Goal: Contribute content: Contribute content

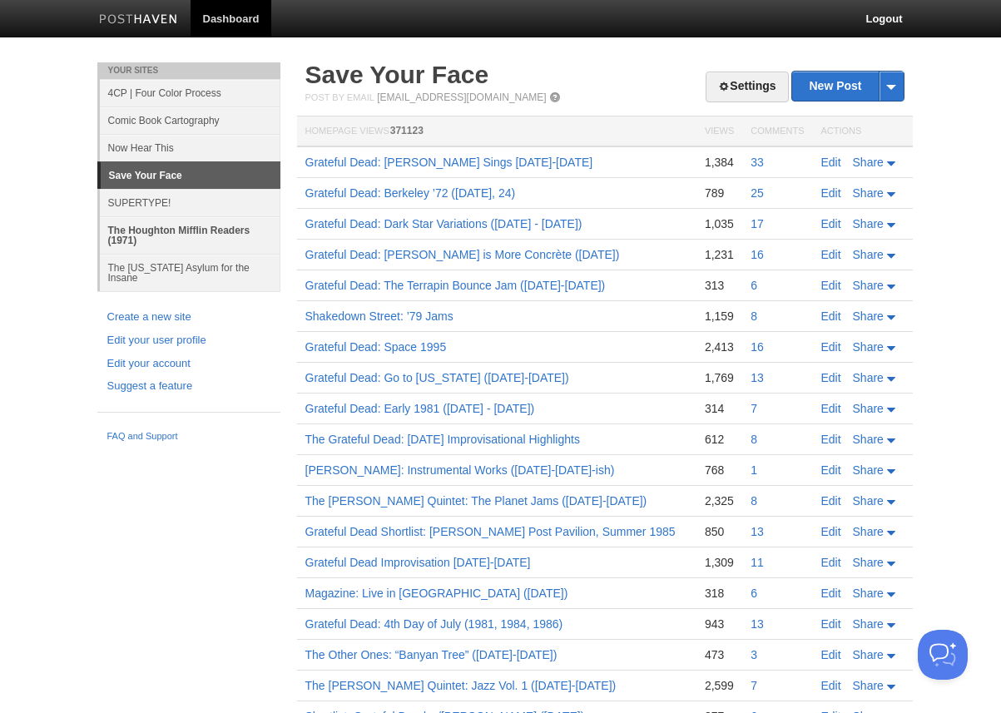
click at [151, 231] on link "The Houghton Mifflin Readers (1971)" at bounding box center [190, 234] width 181 height 37
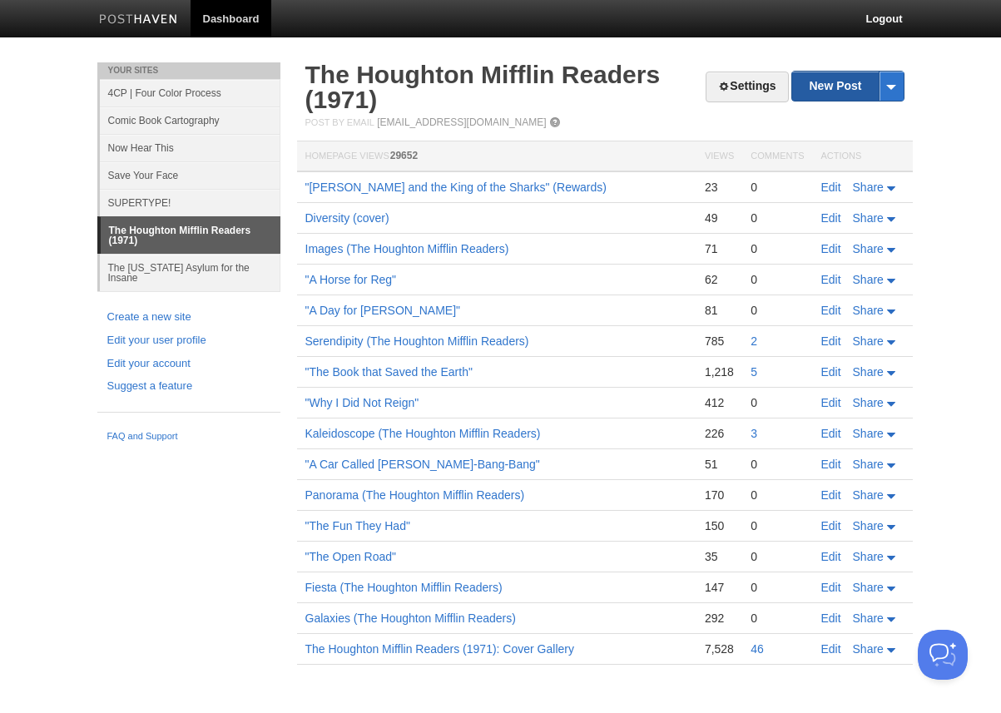
click at [816, 94] on link "New Post" at bounding box center [847, 86] width 111 height 29
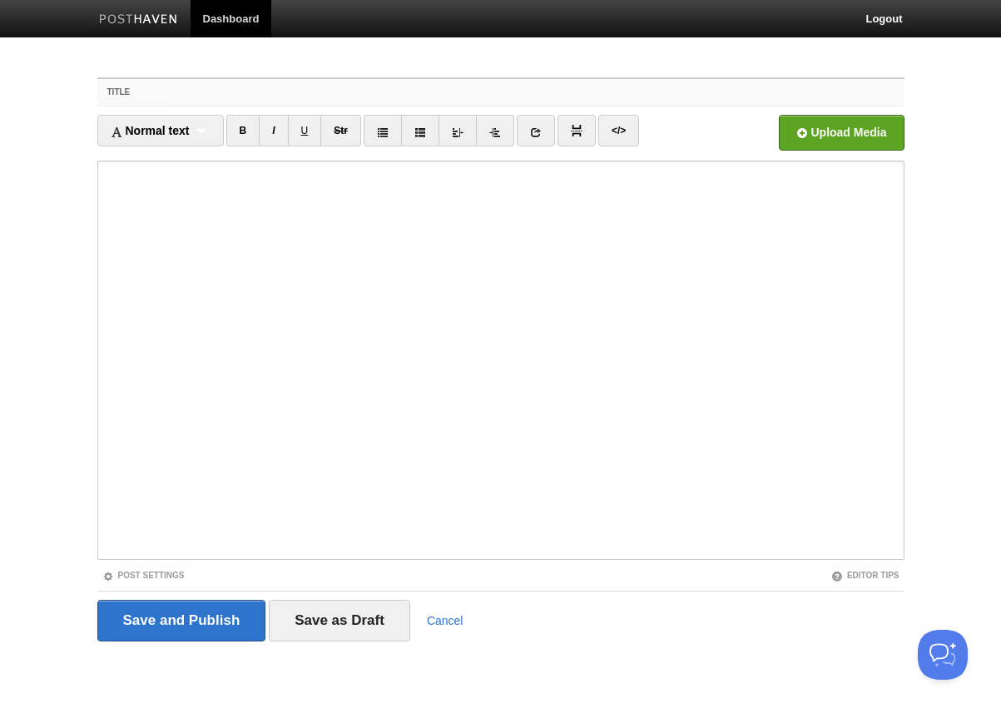
click at [186, 94] on input "Title" at bounding box center [534, 92] width 740 height 27
paste input "Tables of Contents: The Houghton Mifflin Readers (1971)"
type input "Tables of Contents: The Houghton Mifflin Readers (1971)"
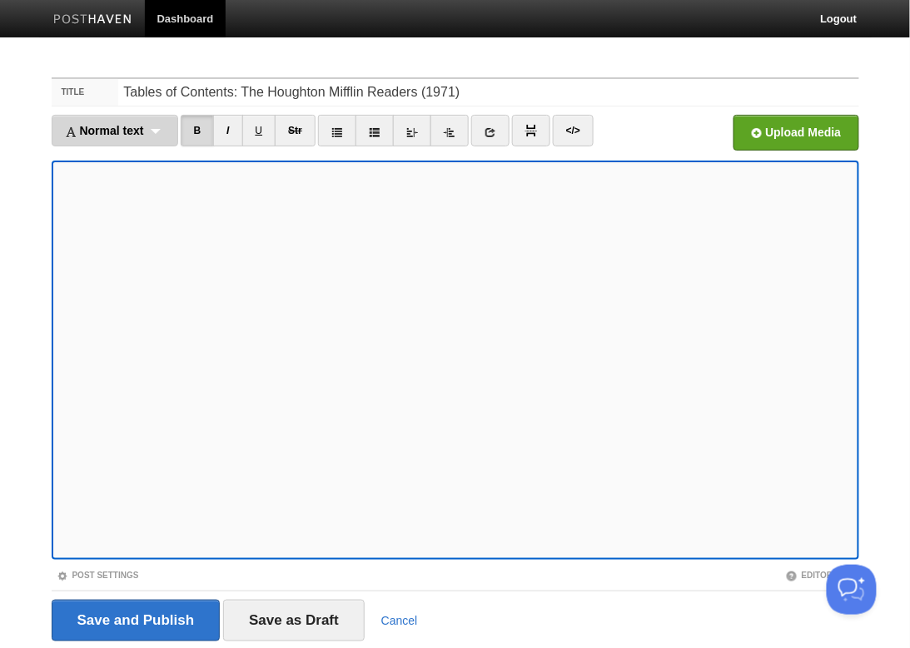
click at [166, 128] on div "Normal text Normal text Heading 1 Heading 2 Heading 3" at bounding box center [115, 131] width 127 height 32
click at [125, 235] on link "Heading 3" at bounding box center [114, 234] width 125 height 25
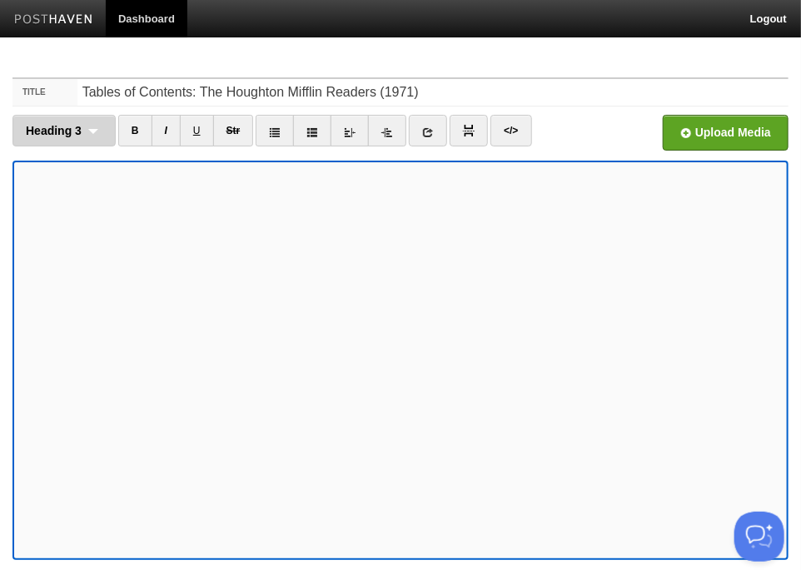
click at [92, 129] on div "Heading 3 Normal text Heading 1 Heading 2 Heading 3" at bounding box center [63, 131] width 103 height 32
click at [57, 127] on span "Heading 3" at bounding box center [54, 130] width 56 height 13
click at [56, 127] on span "Heading 3" at bounding box center [54, 130] width 56 height 13
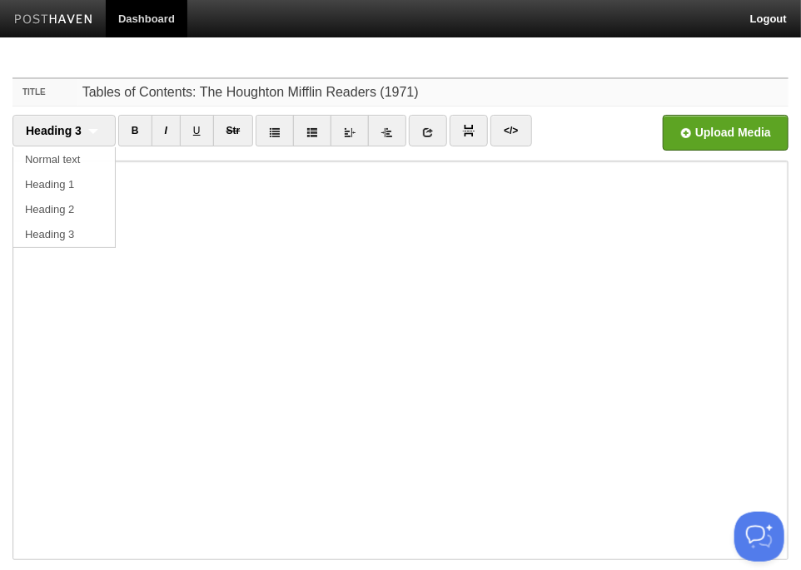
click at [139, 97] on input "Tables of Contents: The Houghton Mifflin Readers (1971)" at bounding box center [432, 92] width 711 height 27
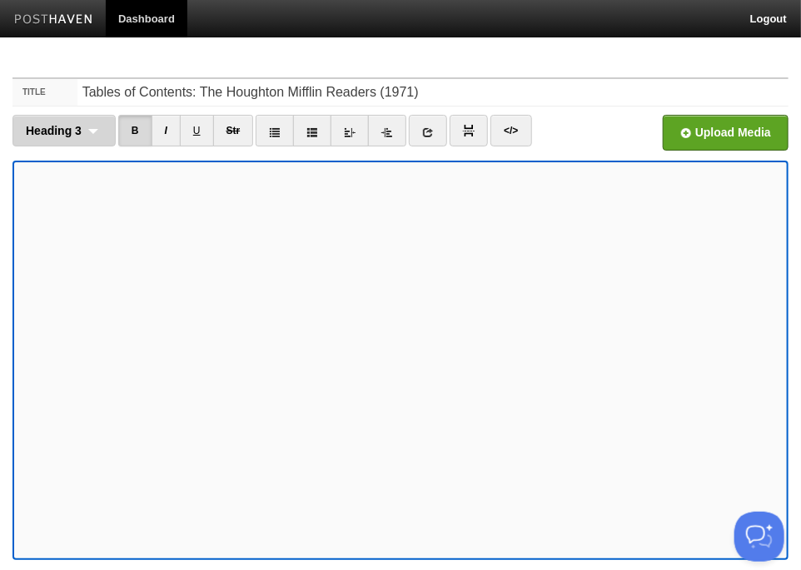
click at [68, 126] on span "Heading 3" at bounding box center [54, 130] width 56 height 13
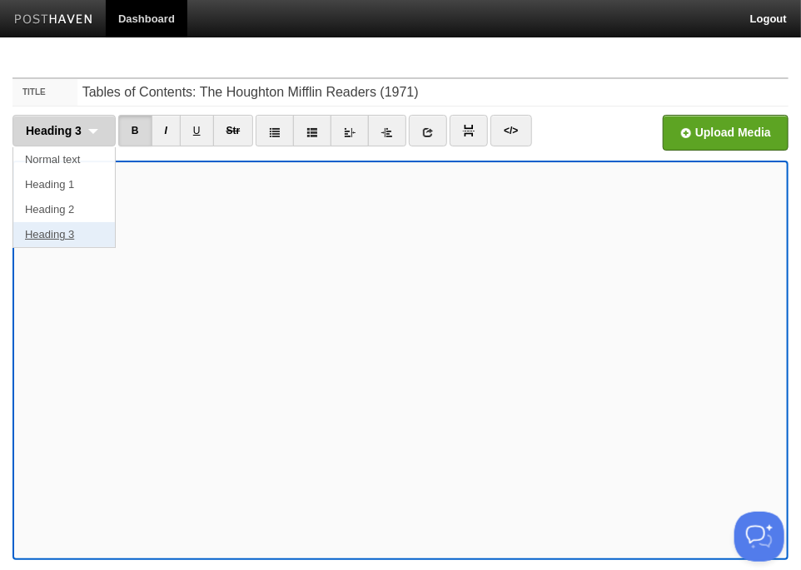
click at [69, 233] on link "Heading 3" at bounding box center [64, 234] width 102 height 25
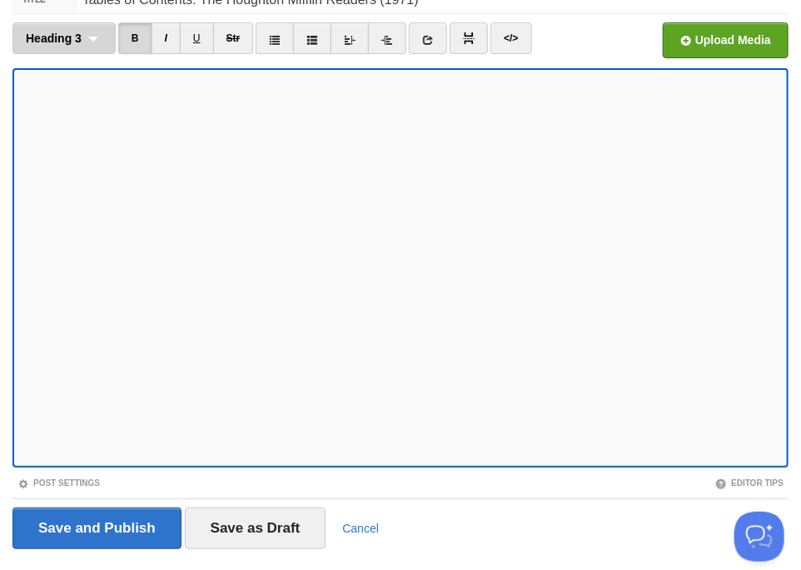
scroll to position [132, 0]
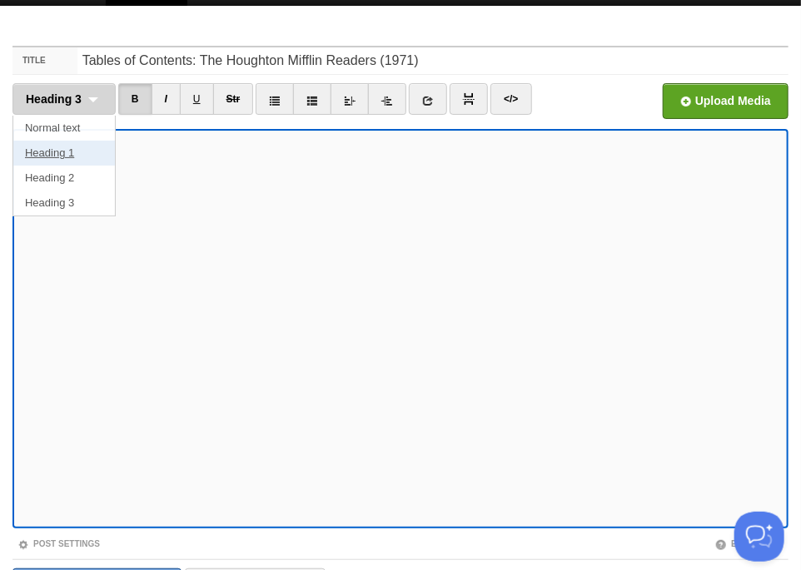
scroll to position [29, 0]
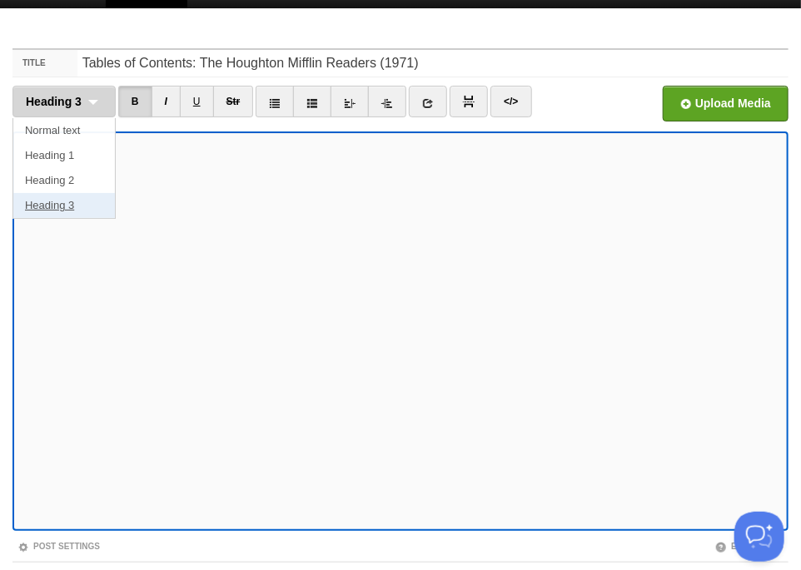
click at [62, 203] on link "Heading 3" at bounding box center [64, 205] width 102 height 25
click at [98, 102] on div "Heading 3 Normal text Heading 1 Heading 2 Heading 3" at bounding box center [63, 102] width 103 height 32
click at [62, 205] on link "Heading 3" at bounding box center [64, 205] width 102 height 25
click at [97, 95] on div "Heading 3 Normal text Heading 1 Heading 2 Heading 3" at bounding box center [63, 102] width 103 height 32
click at [66, 206] on link "Heading 3" at bounding box center [64, 205] width 102 height 25
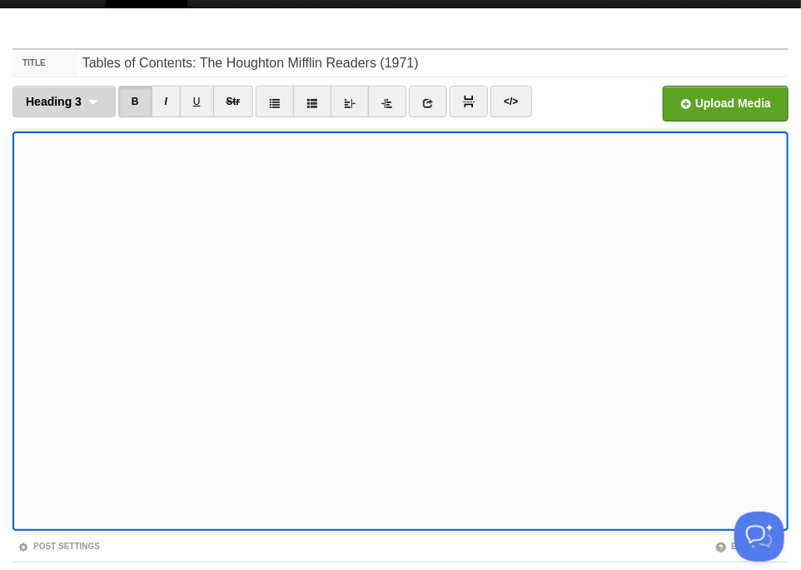
click at [99, 97] on div "Heading 3 Normal text Heading 1 Heading 2 Heading 3" at bounding box center [63, 102] width 103 height 32
click at [52, 207] on link "Heading 3" at bounding box center [64, 205] width 102 height 25
click at [98, 103] on div "Heading 3 Normal text Heading 1 Heading 2 Heading 3" at bounding box center [63, 102] width 103 height 32
click at [57, 206] on link "Heading 3" at bounding box center [64, 205] width 102 height 25
click at [94, 101] on div "Heading 3 Normal text Heading 1 Heading 2 Heading 3" at bounding box center [63, 102] width 103 height 32
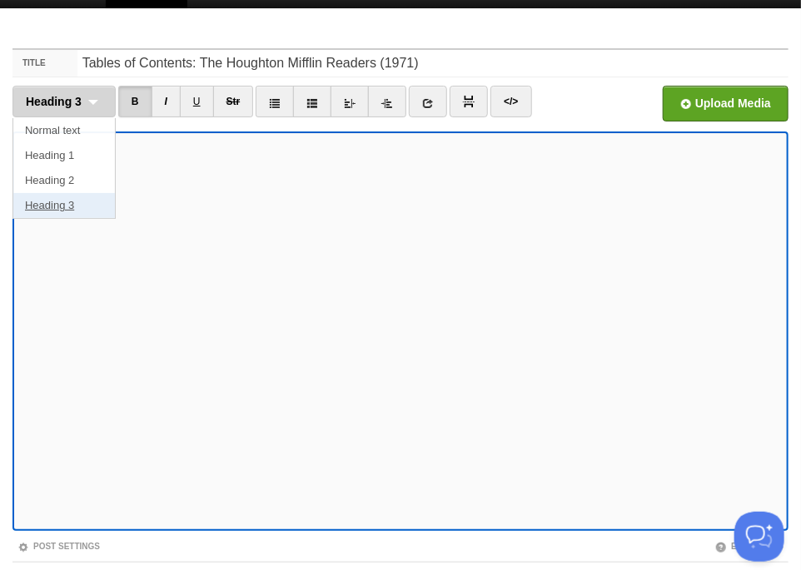
click at [56, 208] on link "Heading 3" at bounding box center [64, 205] width 102 height 25
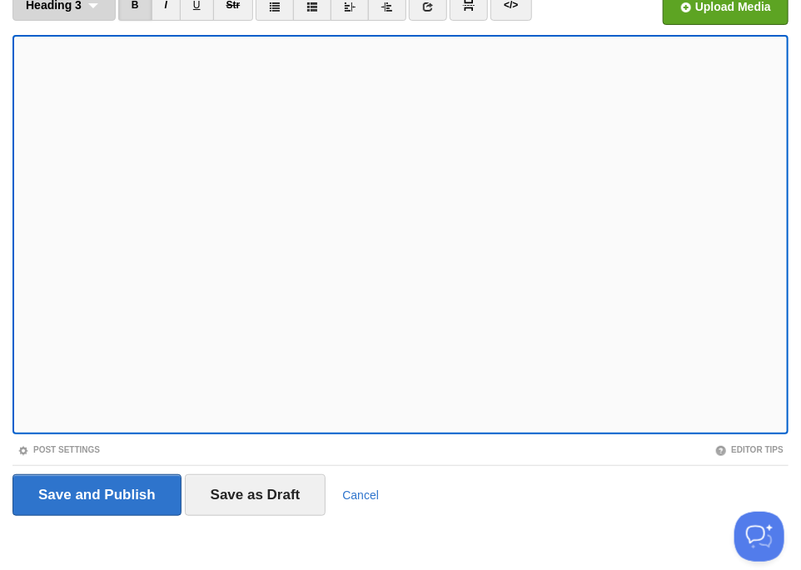
scroll to position [132, 0]
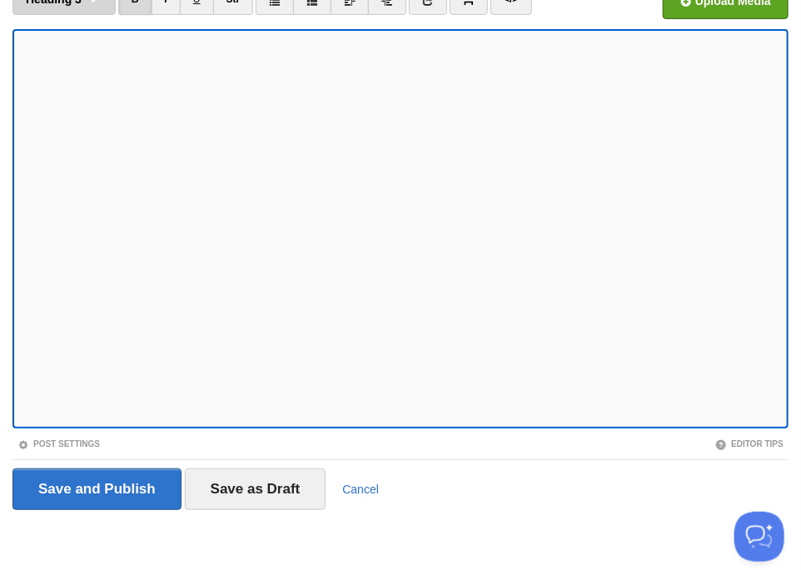
click at [55, 102] on link "Heading 3" at bounding box center [64, 103] width 102 height 25
click at [74, 102] on link "Heading 3" at bounding box center [64, 103] width 102 height 25
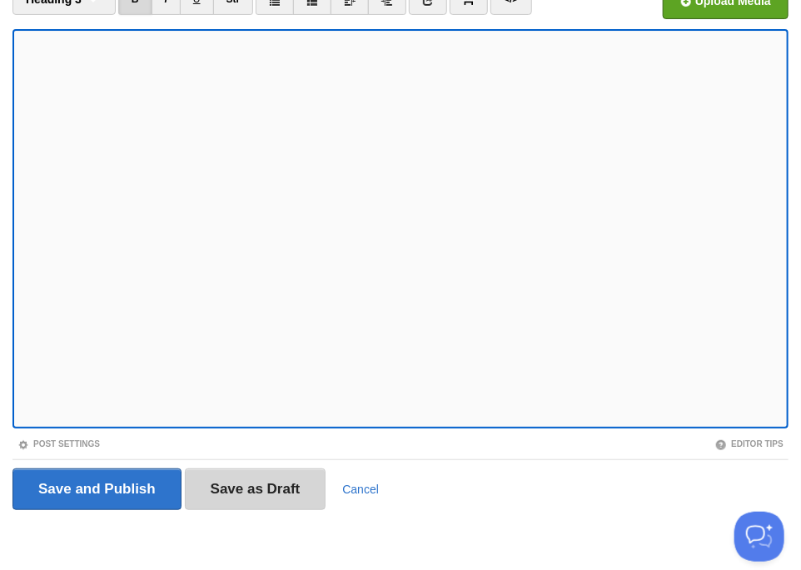
click at [274, 487] on input "Save as Draft" at bounding box center [255, 490] width 141 height 42
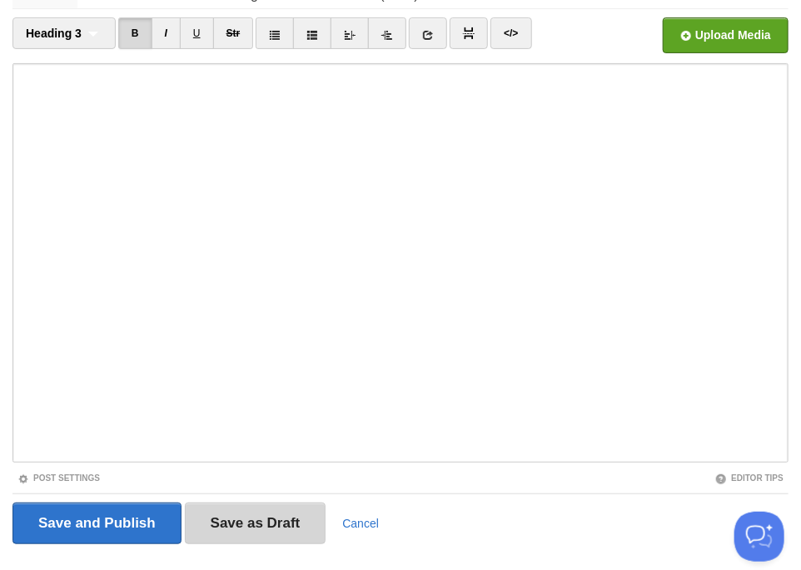
scroll to position [62, 0]
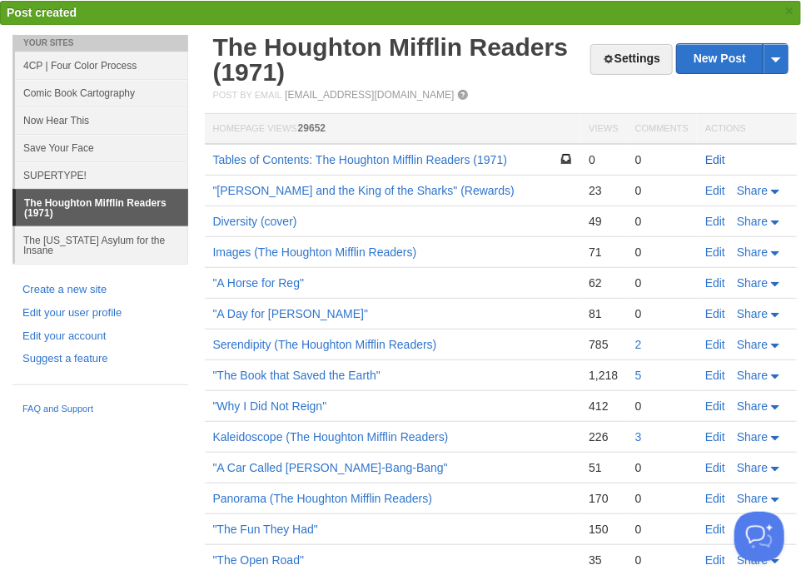
click at [715, 161] on link "Edit" at bounding box center [715, 159] width 20 height 13
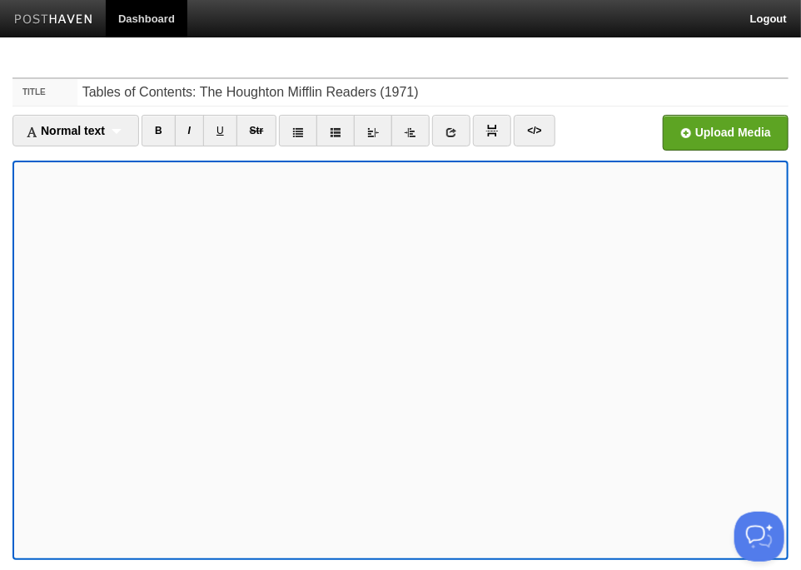
scroll to position [132, 0]
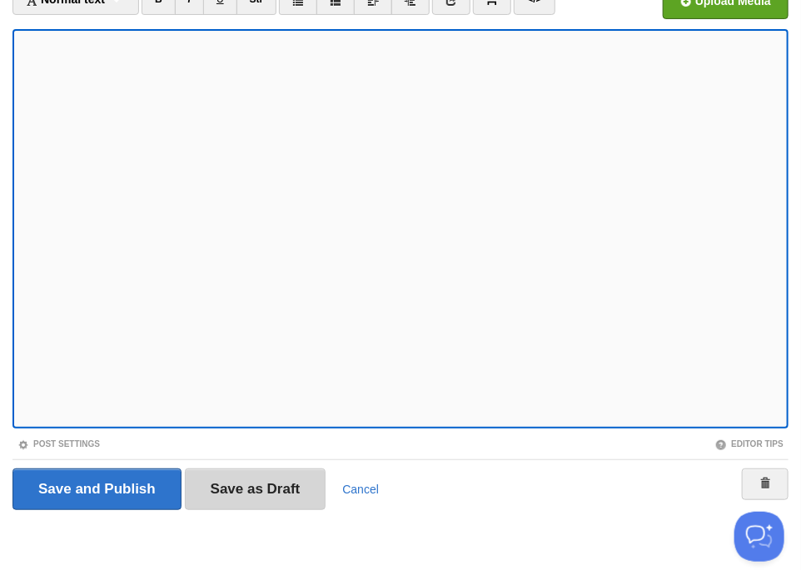
click at [241, 490] on input "Save as Draft" at bounding box center [255, 490] width 141 height 42
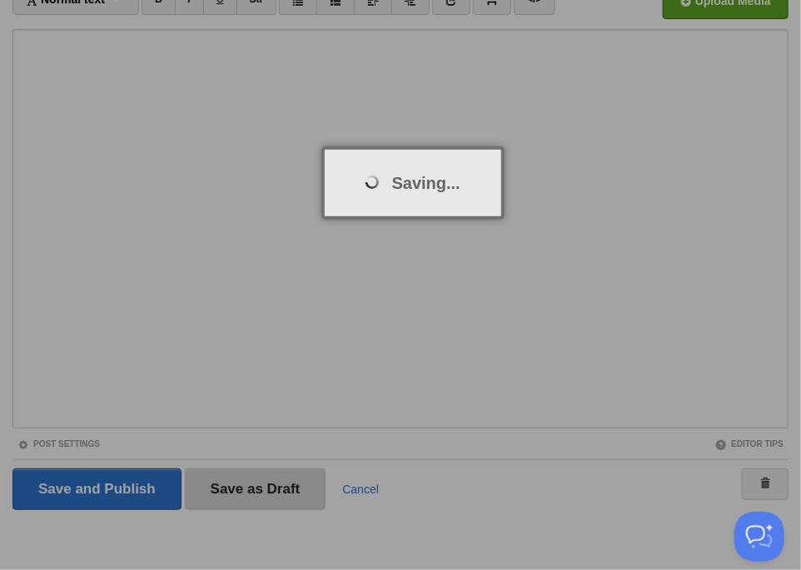
scroll to position [62, 0]
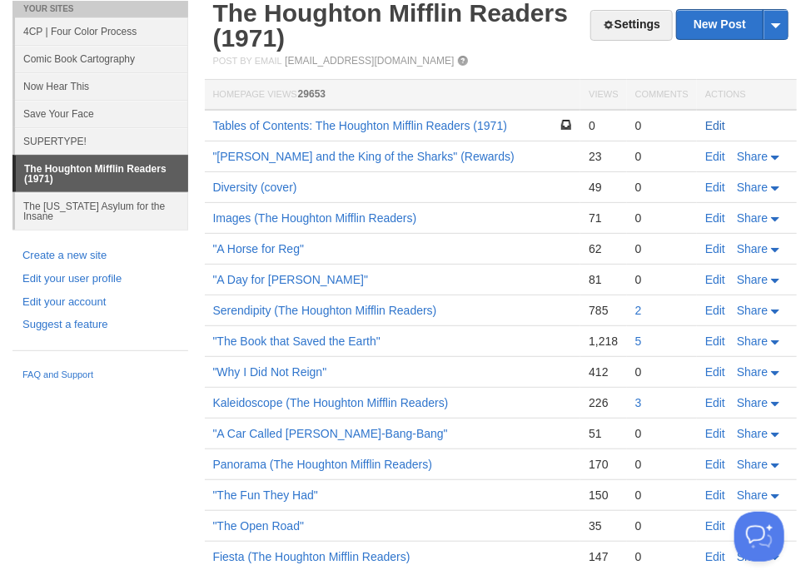
click at [713, 124] on link "Edit" at bounding box center [715, 125] width 20 height 13
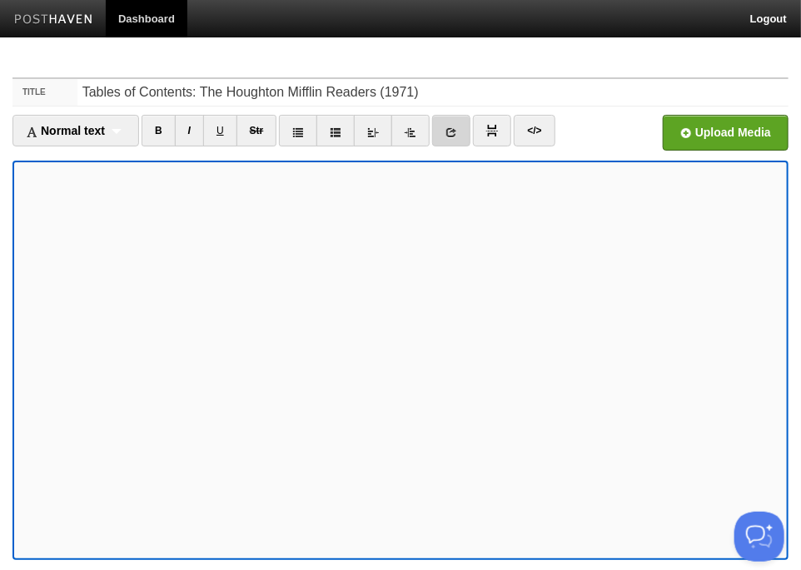
click at [447, 134] on icon at bounding box center [451, 133] width 12 height 12
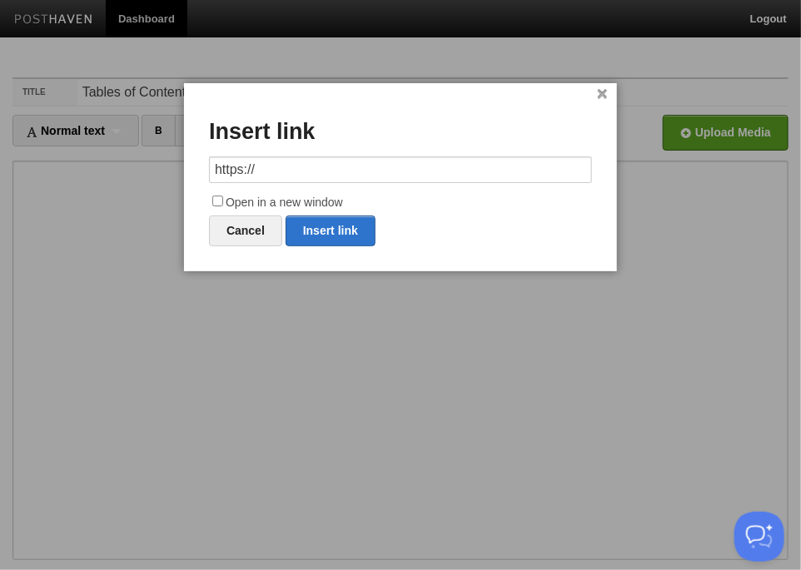
click at [278, 172] on input "https://" at bounding box center [400, 169] width 383 height 27
drag, startPoint x: 278, startPoint y: 172, endPoint x: 99, endPoint y: 170, distance: 179.0
click at [99, 170] on body "Dashboard Logout Post created × Post saved × Your Sites 4CP | Four Color Proces…" at bounding box center [400, 352] width 801 height 704
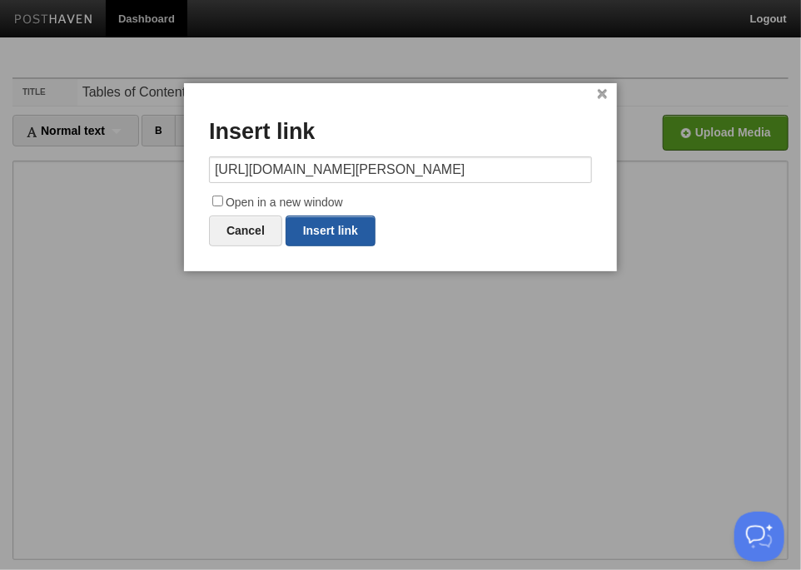
click at [348, 228] on link "Insert link" at bounding box center [330, 231] width 90 height 31
type input "https://"
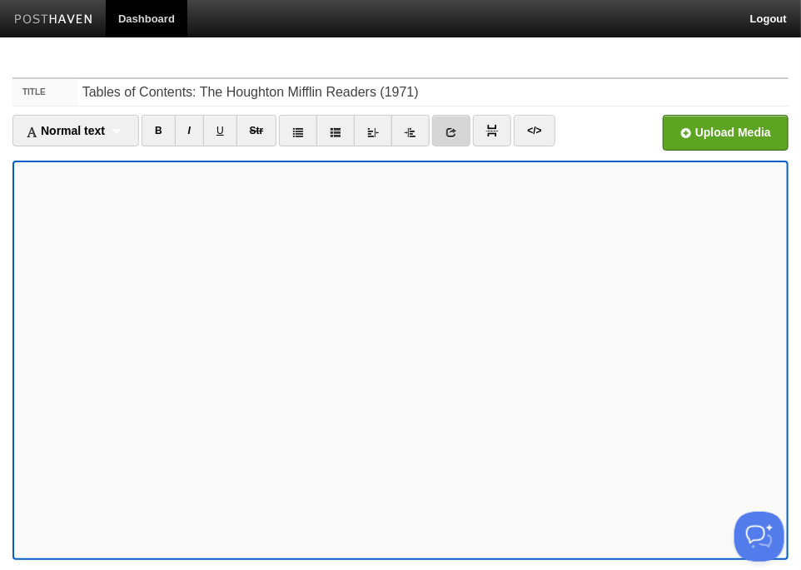
click at [451, 133] on icon at bounding box center [451, 133] width 12 height 12
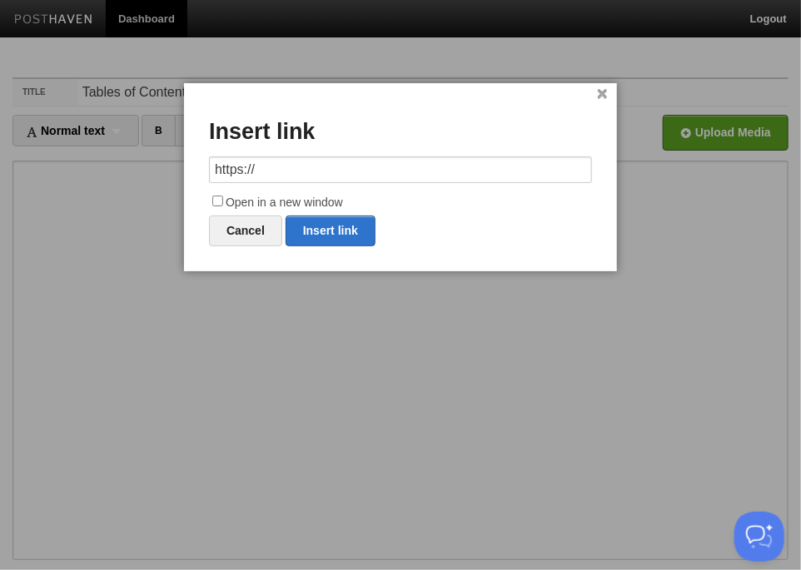
drag, startPoint x: 270, startPoint y: 168, endPoint x: 85, endPoint y: 167, distance: 184.8
click at [85, 167] on body "Dashboard Logout Post created × Post saved × Your Sites 4CP | Four Color Proces…" at bounding box center [400, 352] width 801 height 704
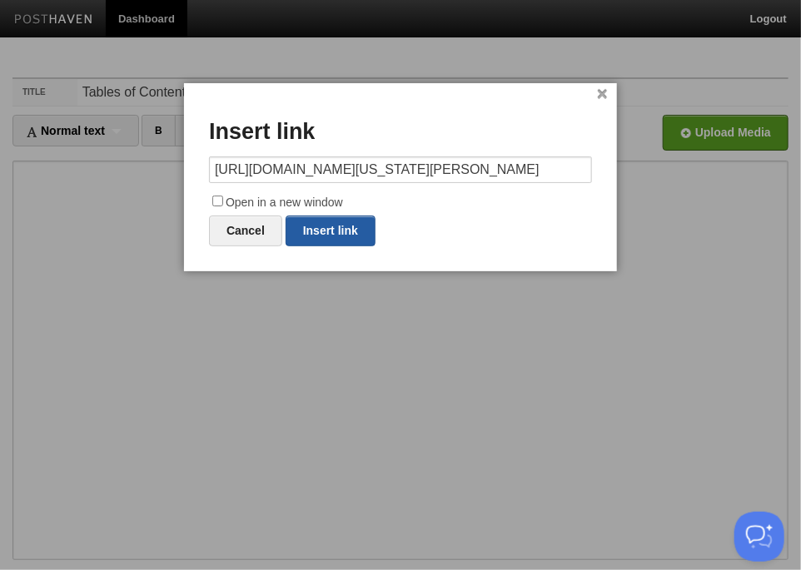
click at [340, 229] on link "Insert link" at bounding box center [330, 231] width 90 height 31
type input "https://"
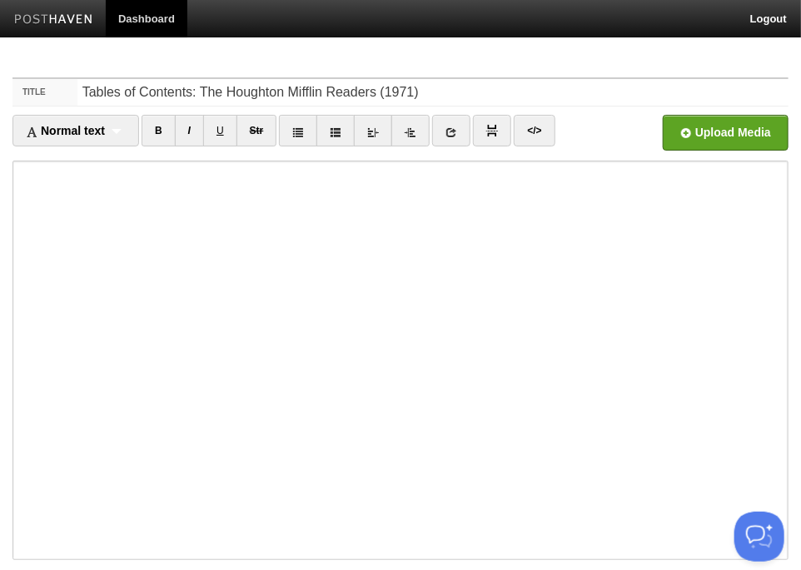
scroll to position [132, 0]
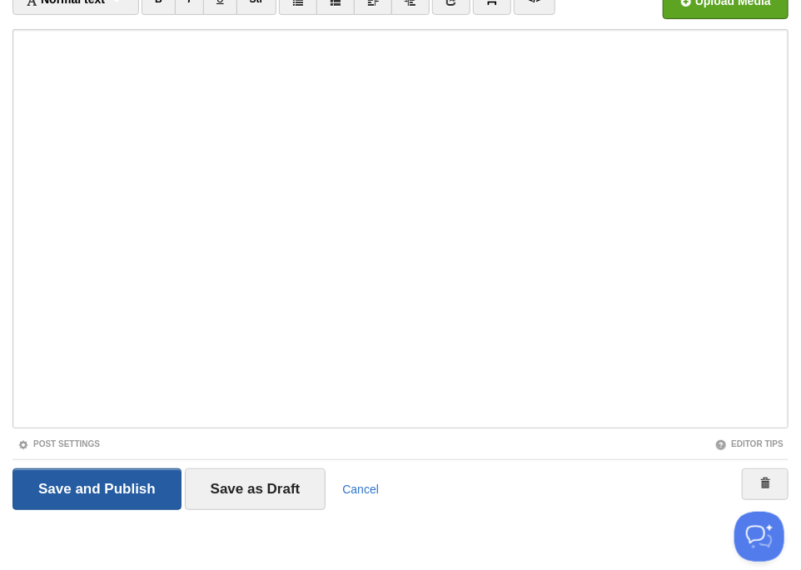
click at [92, 491] on input "Save and Publish" at bounding box center [96, 490] width 169 height 42
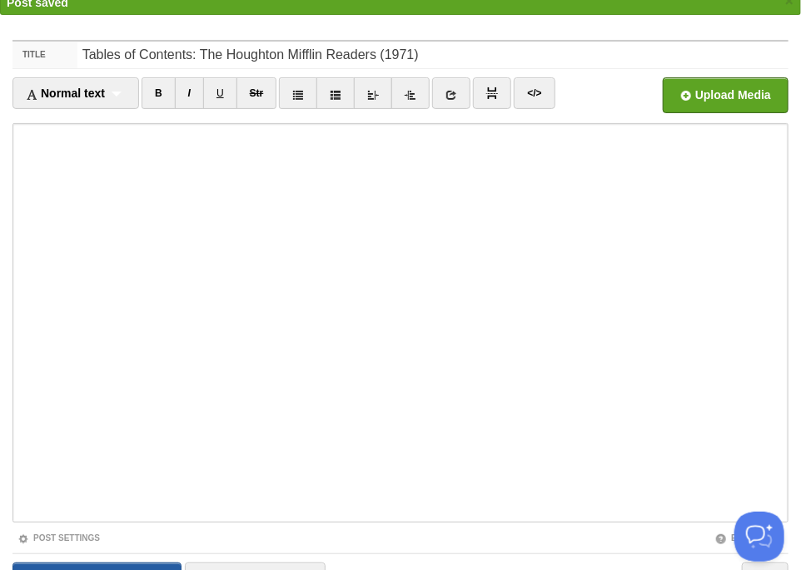
scroll to position [62, 0]
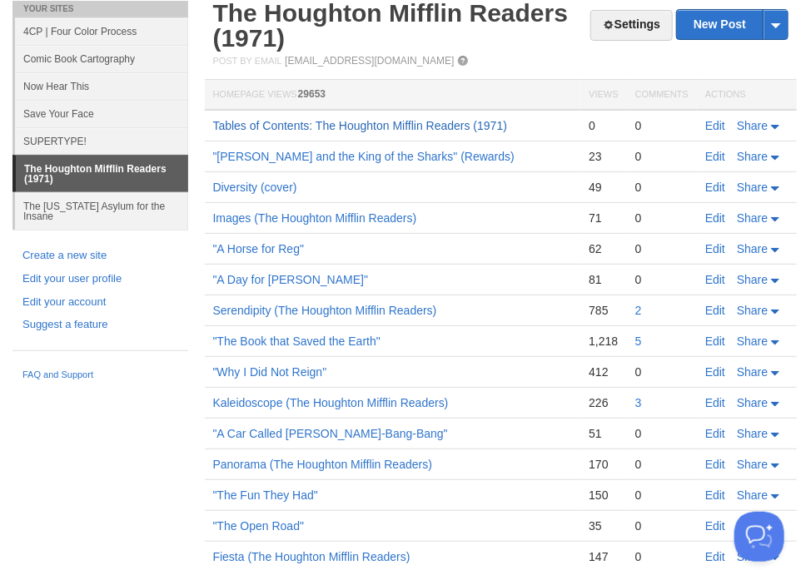
click at [387, 123] on link "Tables of Contents: The Houghton Mifflin Readers (1971)" at bounding box center [360, 125] width 295 height 13
